Goal: Task Accomplishment & Management: Use online tool/utility

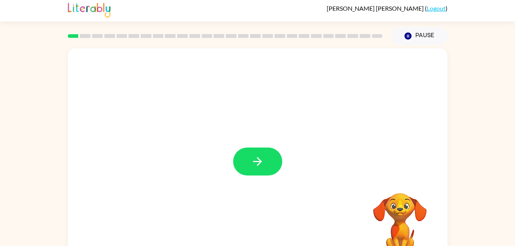
scroll to position [5, 0]
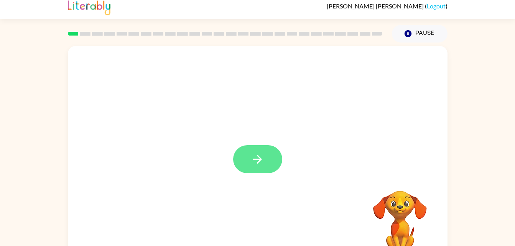
click at [264, 166] on icon "button" at bounding box center [257, 159] width 13 height 13
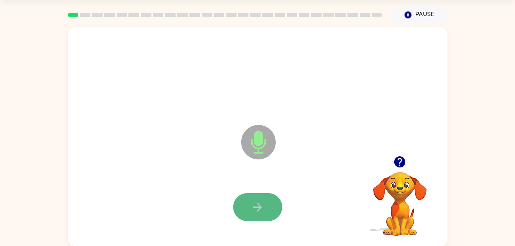
click at [263, 196] on button "button" at bounding box center [257, 207] width 49 height 28
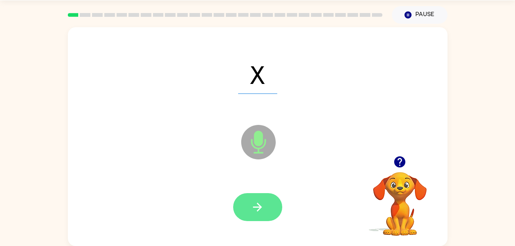
click at [257, 220] on button "button" at bounding box center [257, 207] width 49 height 28
click at [265, 210] on div at bounding box center [257, 207] width 49 height 28
click at [270, 201] on button "button" at bounding box center [257, 207] width 49 height 28
click at [259, 206] on icon "button" at bounding box center [257, 207] width 13 height 13
click at [264, 206] on button "button" at bounding box center [257, 207] width 49 height 28
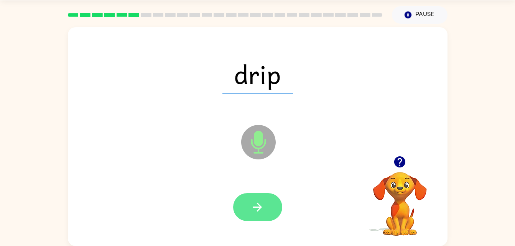
click at [241, 199] on button "button" at bounding box center [257, 207] width 49 height 28
click at [257, 212] on icon "button" at bounding box center [257, 207] width 13 height 13
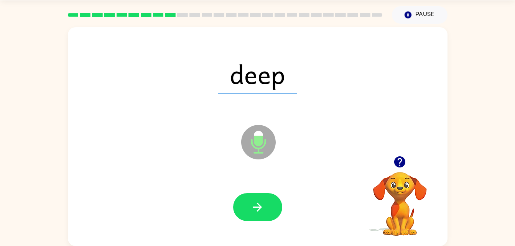
click at [404, 165] on icon "button" at bounding box center [400, 162] width 11 height 11
click at [261, 215] on button "button" at bounding box center [257, 207] width 49 height 28
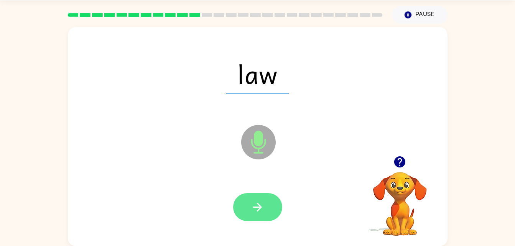
click at [264, 205] on icon "button" at bounding box center [257, 207] width 13 height 13
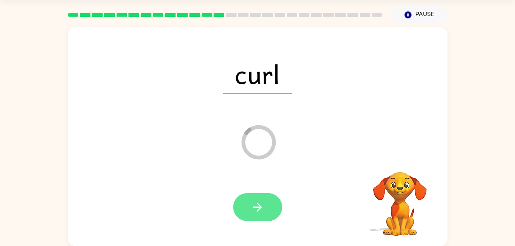
click at [279, 202] on button "button" at bounding box center [257, 207] width 49 height 28
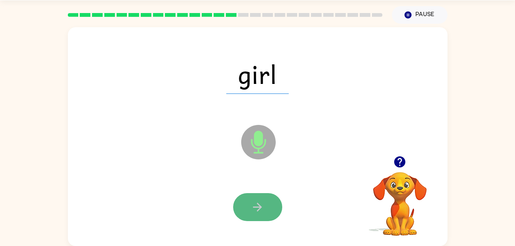
click at [264, 193] on button "button" at bounding box center [257, 207] width 49 height 28
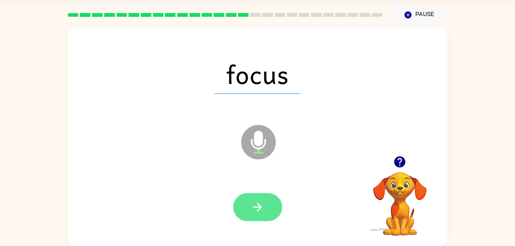
click at [254, 206] on icon "button" at bounding box center [257, 207] width 13 height 13
click at [264, 214] on icon "button" at bounding box center [257, 207] width 13 height 13
click at [258, 215] on button "button" at bounding box center [257, 207] width 49 height 28
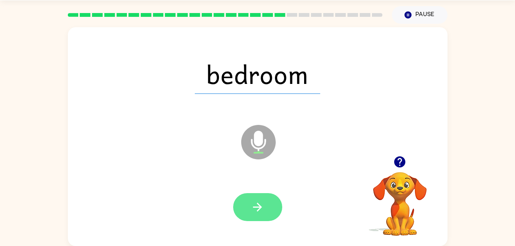
click at [266, 210] on button "button" at bounding box center [257, 207] width 49 height 28
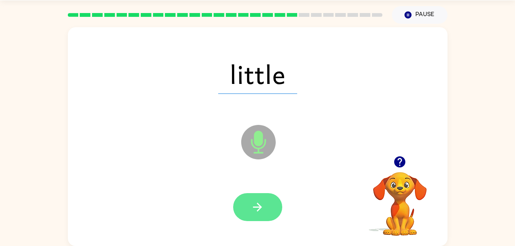
click at [261, 211] on icon "button" at bounding box center [257, 207] width 13 height 13
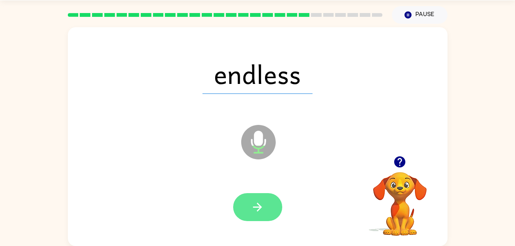
click at [269, 205] on button "button" at bounding box center [257, 207] width 49 height 28
click at [275, 207] on button "button" at bounding box center [257, 207] width 49 height 28
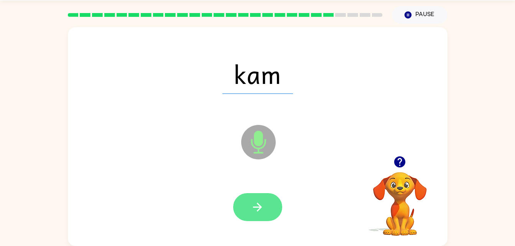
click at [257, 218] on button "button" at bounding box center [257, 207] width 49 height 28
click at [256, 205] on icon "button" at bounding box center [257, 207] width 13 height 13
click at [276, 213] on button "button" at bounding box center [257, 207] width 49 height 28
click at [252, 202] on icon "button" at bounding box center [257, 207] width 13 height 13
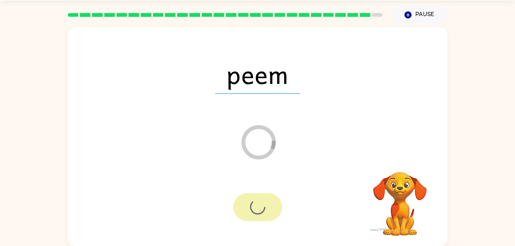
scroll to position [10, 0]
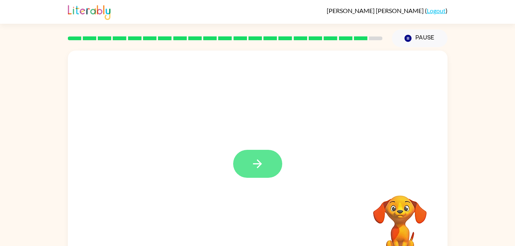
click at [265, 161] on button "button" at bounding box center [257, 164] width 49 height 28
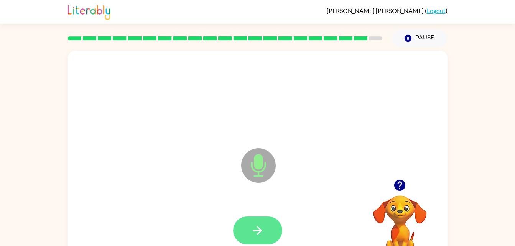
click at [264, 229] on icon "button" at bounding box center [257, 230] width 13 height 13
click at [259, 230] on icon "button" at bounding box center [257, 230] width 13 height 13
click at [257, 220] on button "button" at bounding box center [257, 231] width 49 height 28
click at [256, 221] on button "button" at bounding box center [257, 231] width 49 height 28
